Goal: Contribute content: Contribute content

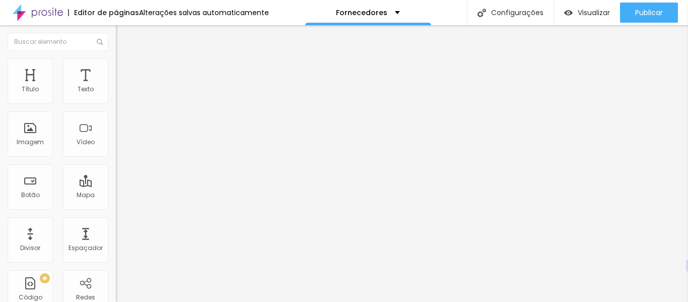
click at [122, 87] on font "Trocar imagem" at bounding box center [146, 82] width 49 height 9
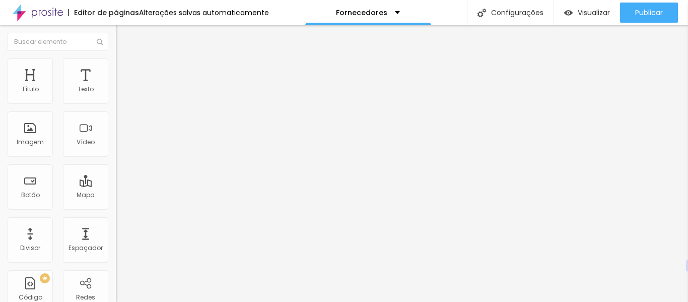
click at [122, 87] on font "Trocar imagem" at bounding box center [146, 82] width 49 height 9
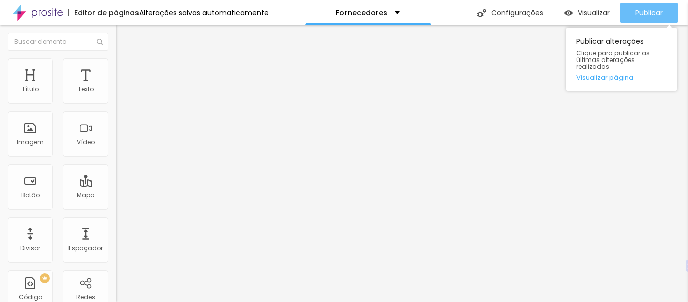
click at [643, 15] on font "Publicar" at bounding box center [649, 13] width 28 height 10
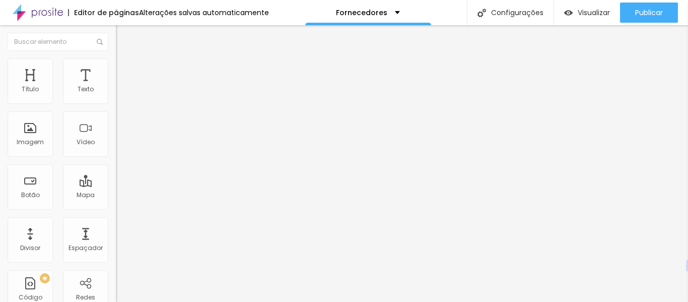
scroll to position [1, 0]
click at [116, 157] on span "Original" at bounding box center [128, 153] width 24 height 9
click at [116, 64] on img at bounding box center [120, 62] width 9 height 9
type input "95"
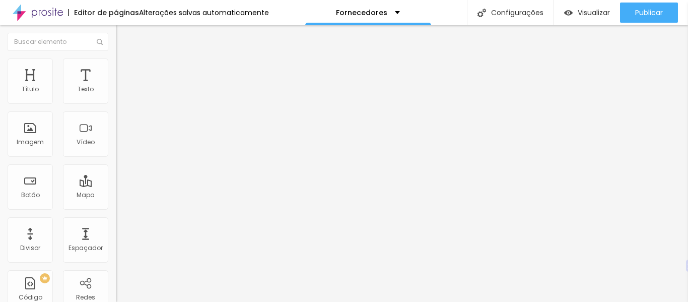
type input "95"
type input "90"
type input "85"
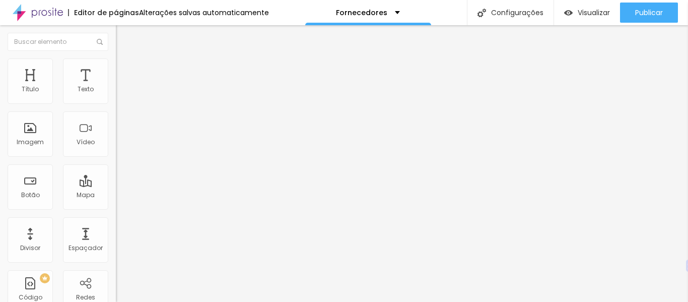
type input "80"
drag, startPoint x: 106, startPoint y: 110, endPoint x: 84, endPoint y: 112, distance: 21.8
type input "80"
click at [116, 103] on input "range" at bounding box center [148, 99] width 65 height 8
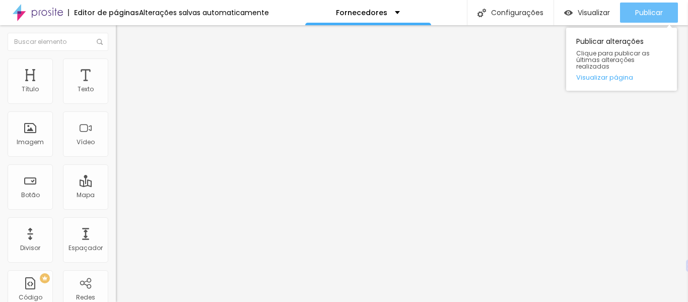
click at [646, 7] on div "Publicar" at bounding box center [649, 13] width 28 height 20
click at [649, 8] on font "Publicar" at bounding box center [649, 13] width 28 height 10
